Goal: Task Accomplishment & Management: Manage account settings

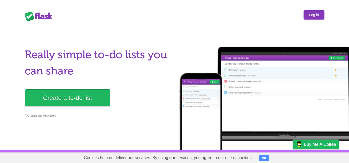
click at [321, 17] on link "Log in" at bounding box center [313, 14] width 21 height 9
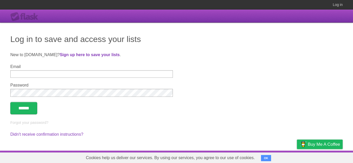
click at [69, 72] on input "Email" at bounding box center [91, 74] width 162 height 7
type input "**********"
click at [26, 108] on input "******" at bounding box center [23, 108] width 27 height 12
